Goal: Task Accomplishment & Management: Use online tool/utility

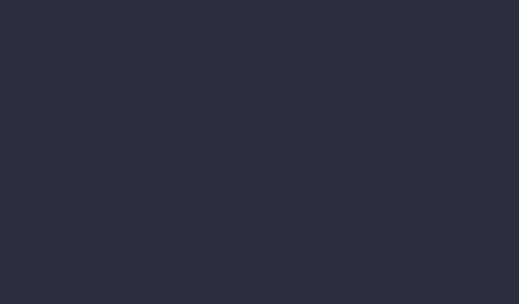
select select "finances"
select select "job"
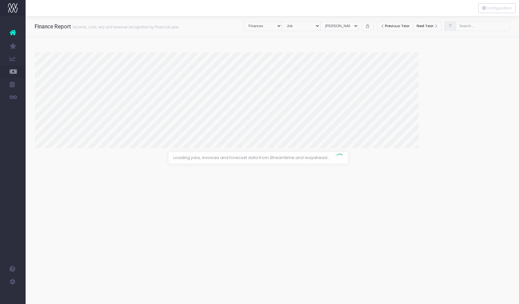
select select "revrec"
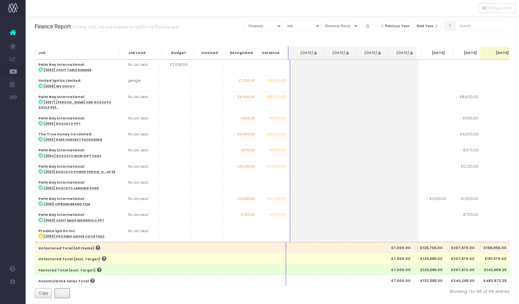
click at [63, 294] on span "CSV" at bounding box center [63, 294] width 8 height 6
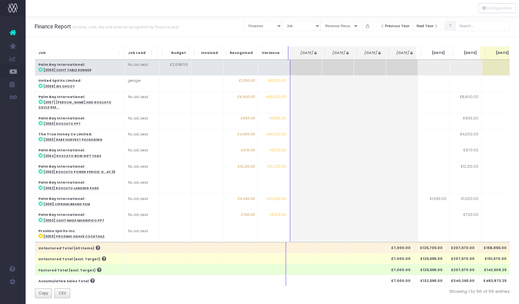
click at [76, 70] on abbr "[3069] Cavit table runner" at bounding box center [67, 70] width 48 height 4
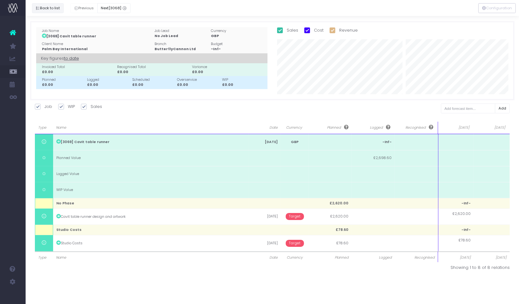
click at [41, 4] on button "Back to list" at bounding box center [48, 8] width 32 height 10
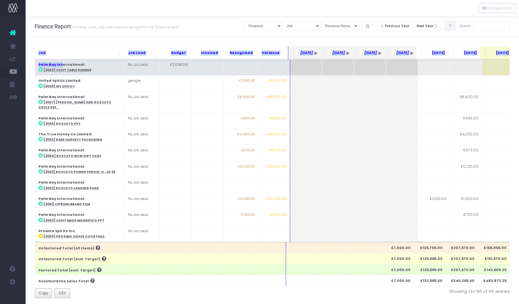
click at [61, 66] on strong "Palm Bay International" at bounding box center [61, 64] width 46 height 5
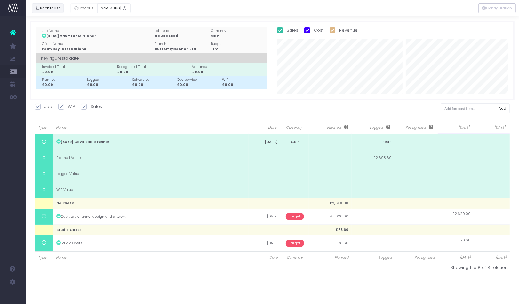
click at [38, 5] on button "Back to list" at bounding box center [48, 8] width 32 height 10
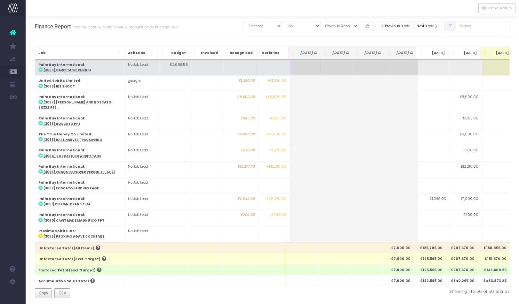
click at [67, 63] on strong "Palm Bay International" at bounding box center [61, 64] width 46 height 5
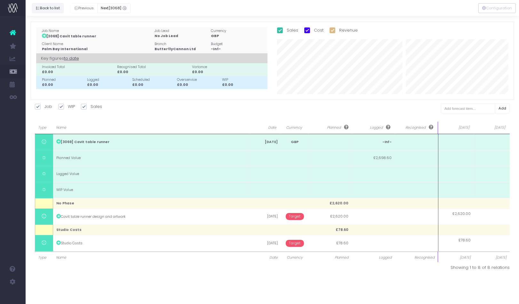
click at [38, 5] on button "Back to list" at bounding box center [48, 8] width 32 height 10
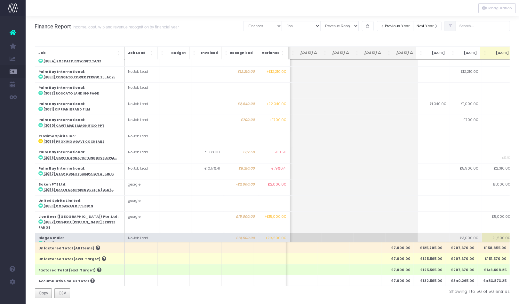
scroll to position [0, 122]
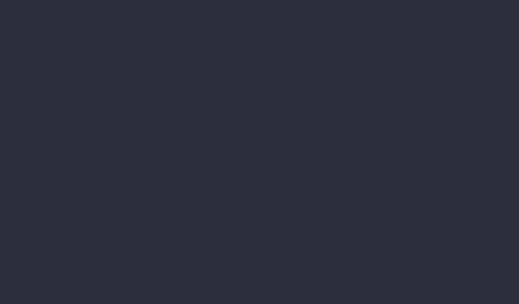
select select "finances"
select select "job"
select select "revrec"
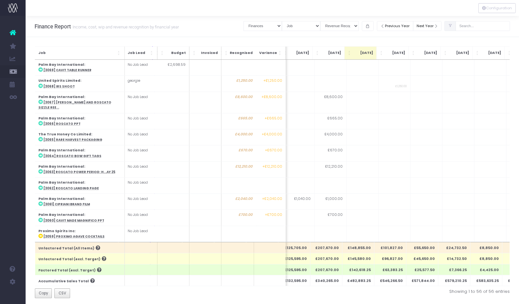
scroll to position [0, 145]
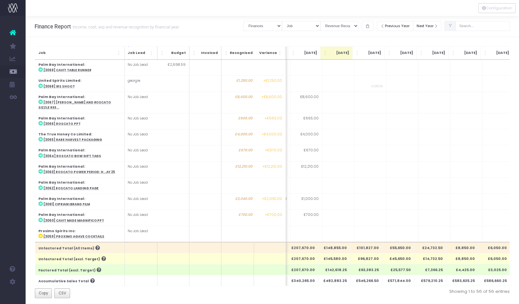
click at [8, 31] on link at bounding box center [13, 33] width 26 height 14
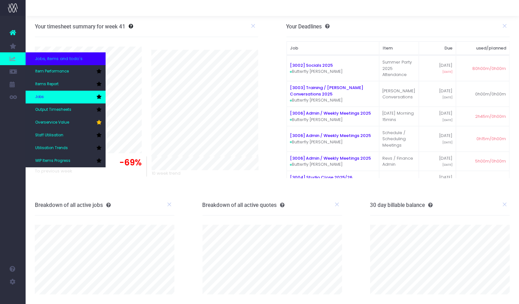
click at [49, 99] on link "Jobs" at bounding box center [66, 97] width 80 height 13
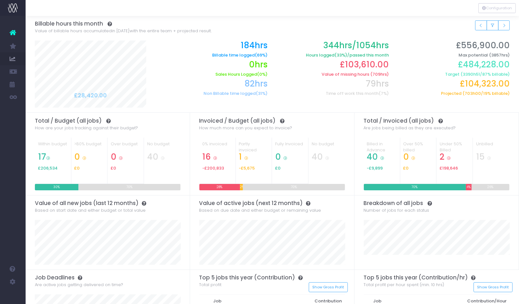
click at [12, 32] on icon at bounding box center [13, 32] width 6 height 8
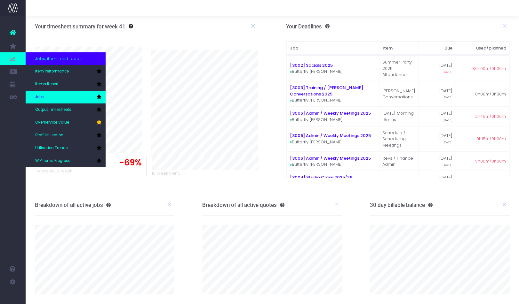
click at [51, 97] on link "Jobs" at bounding box center [66, 97] width 80 height 13
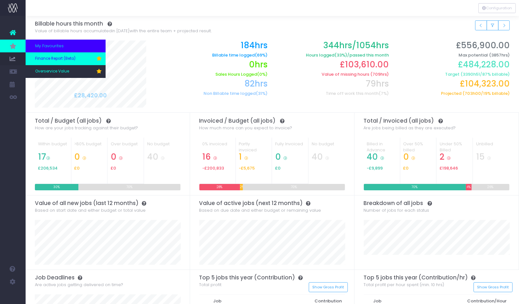
click at [63, 58] on span "Finance Report (Beta)" at bounding box center [55, 59] width 40 height 6
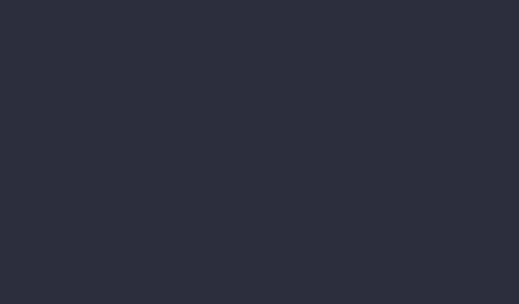
select select "finances"
select select "job"
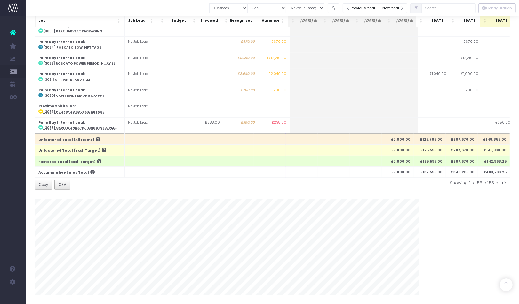
click at [113, 19] on span "Job" at bounding box center [77, 20] width 78 height 5
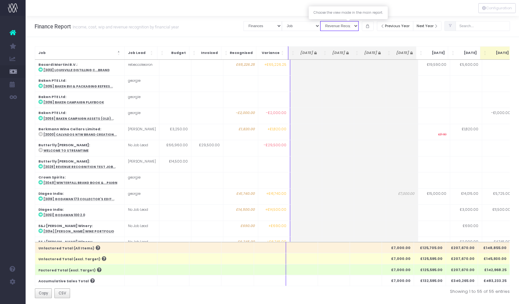
click at [357, 27] on select "View Mode Billings Revenue Recognition WIP" at bounding box center [339, 26] width 38 height 10
select select "billing"
click at [328, 21] on select "View Mode Billings Revenue Recognition WIP" at bounding box center [339, 26] width 38 height 10
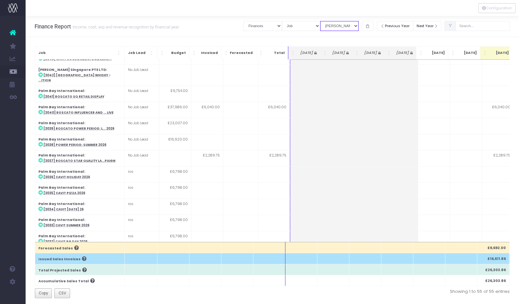
scroll to position [476, 0]
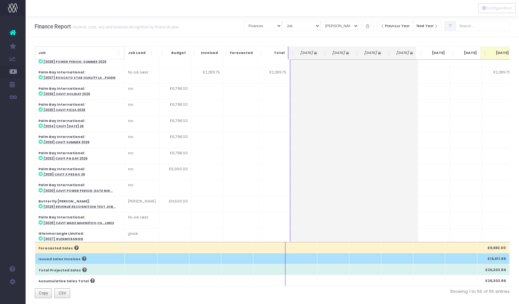
click at [96, 51] on span "Job" at bounding box center [77, 53] width 78 height 5
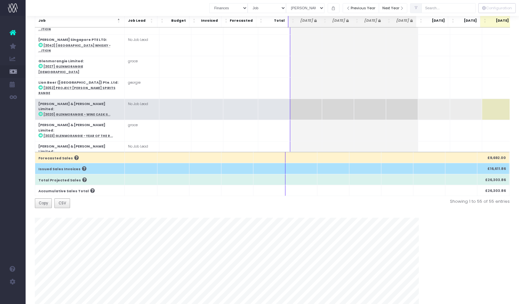
scroll to position [0, 0]
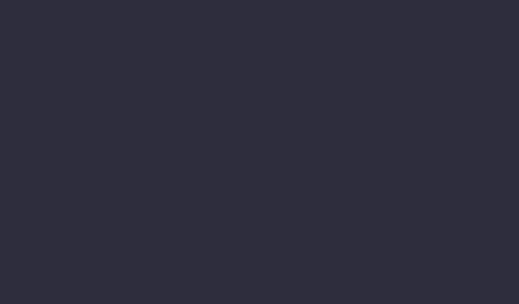
select select "finances"
select select "job"
select select "billing"
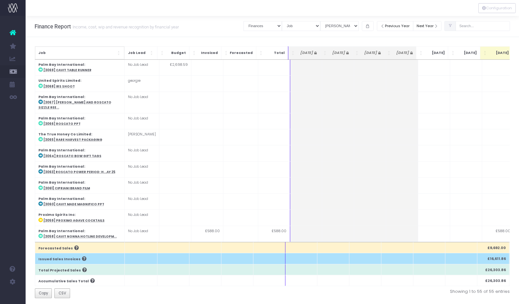
click at [114, 53] on span "Job" at bounding box center [77, 53] width 78 height 5
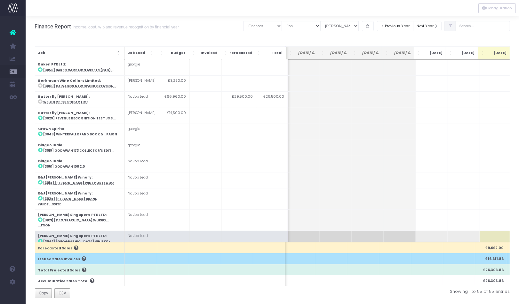
scroll to position [0, 2]
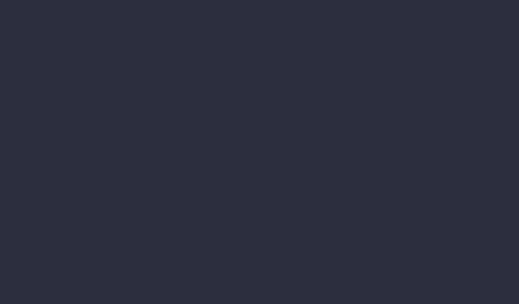
select select "finances"
select select "job"
select select "billing"
